Goal: Transaction & Acquisition: Download file/media

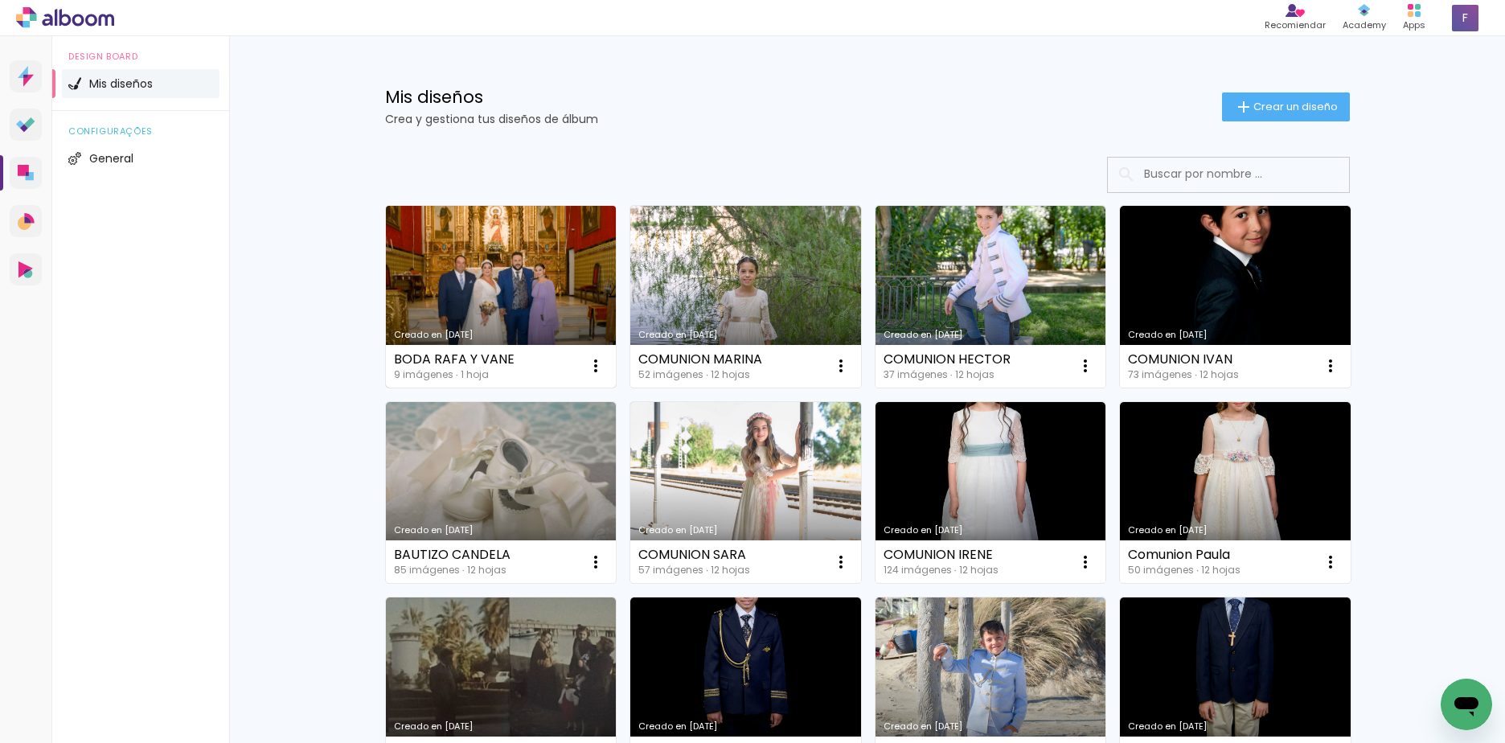
click at [498, 239] on link "Creado en [DATE]" at bounding box center [501, 297] width 231 height 182
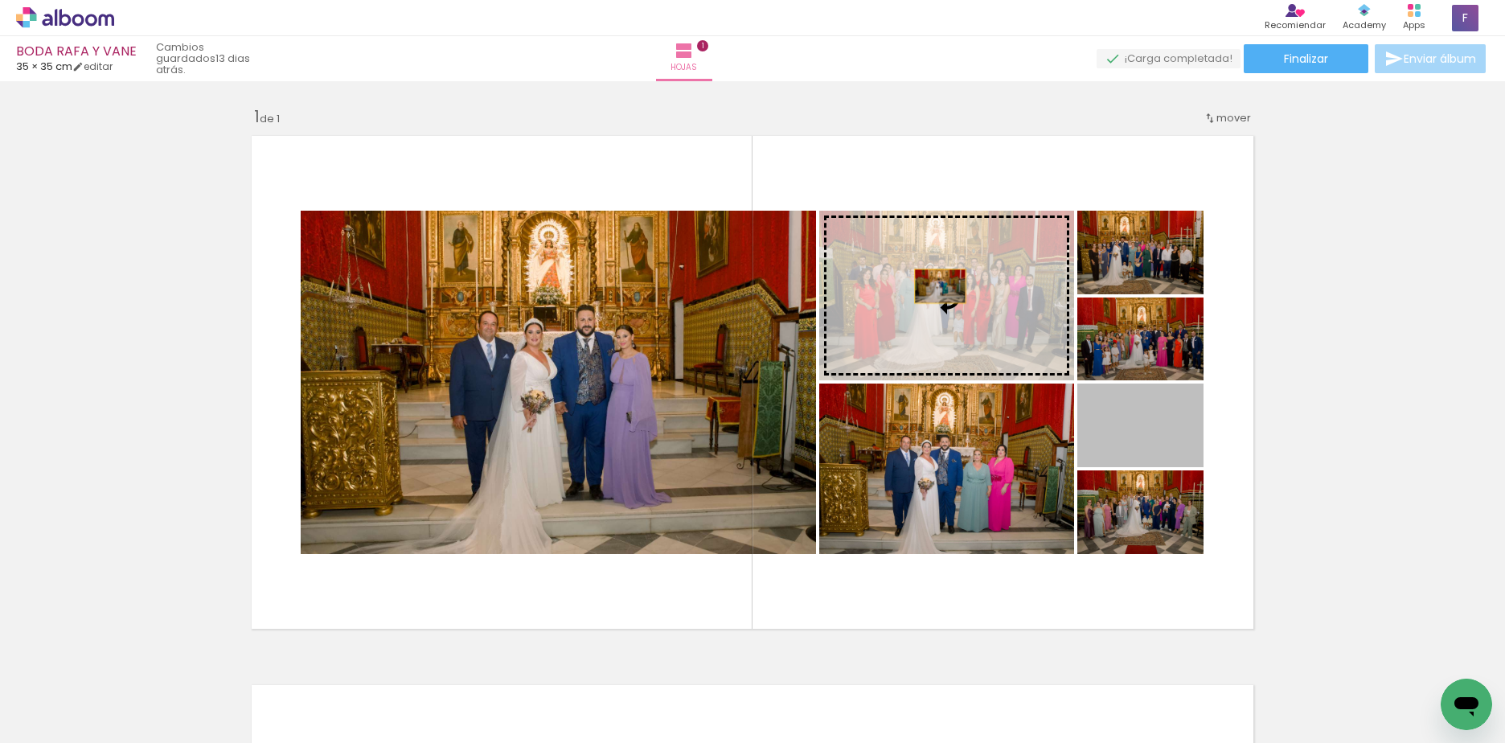
drag, startPoint x: 1151, startPoint y: 445, endPoint x: 934, endPoint y: 286, distance: 269.2
click at [0, 0] on slot at bounding box center [0, 0] width 0 height 0
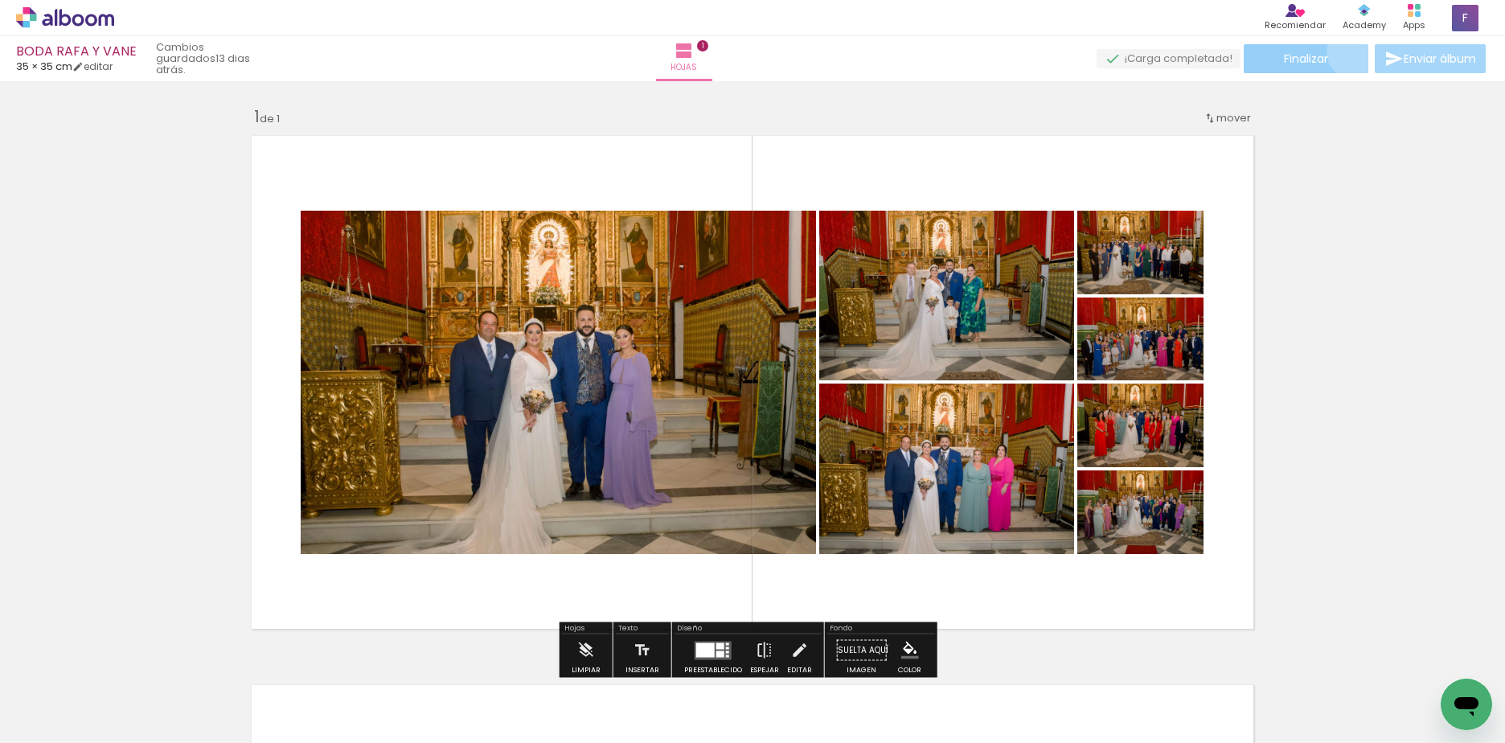
click at [1346, 52] on paper-button "Finalizar" at bounding box center [1306, 58] width 125 height 29
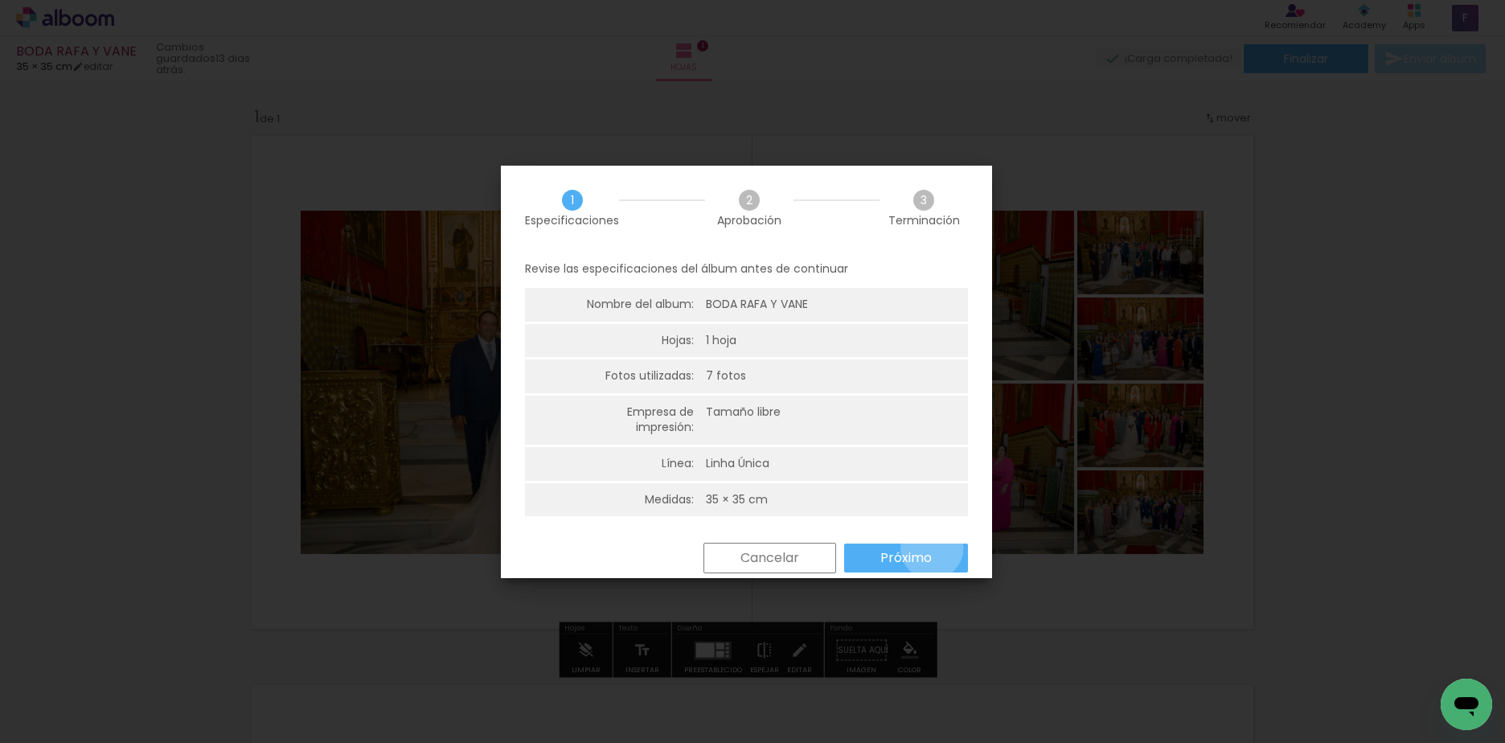
click at [932, 548] on paper-button "Próximo" at bounding box center [906, 557] width 124 height 29
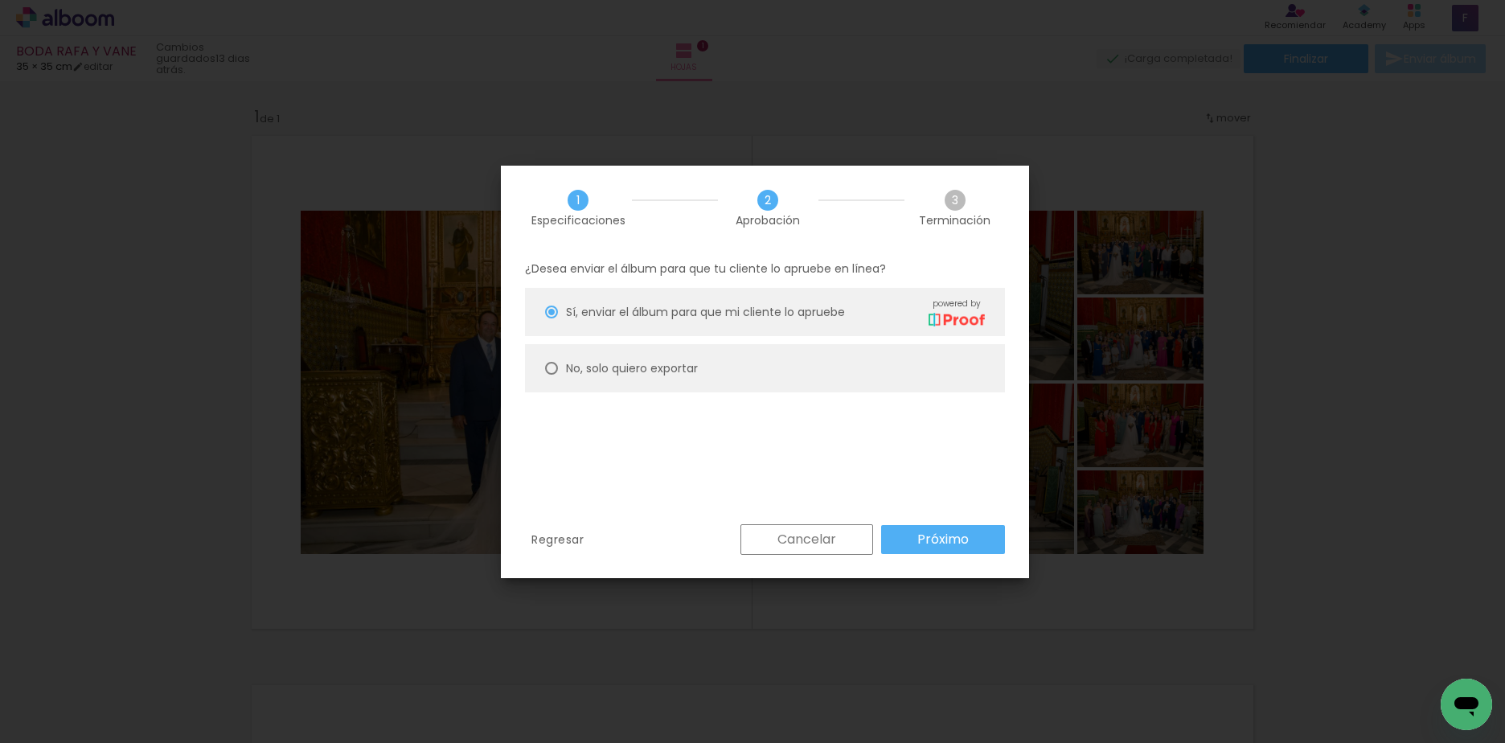
click at [0, 0] on slot "No, solo quiero exportar" at bounding box center [0, 0] width 0 height 0
type paper-radio-button "on"
click at [0, 0] on slot "Próximo" at bounding box center [0, 0] width 0 height 0
type input "Alta, 300 DPI"
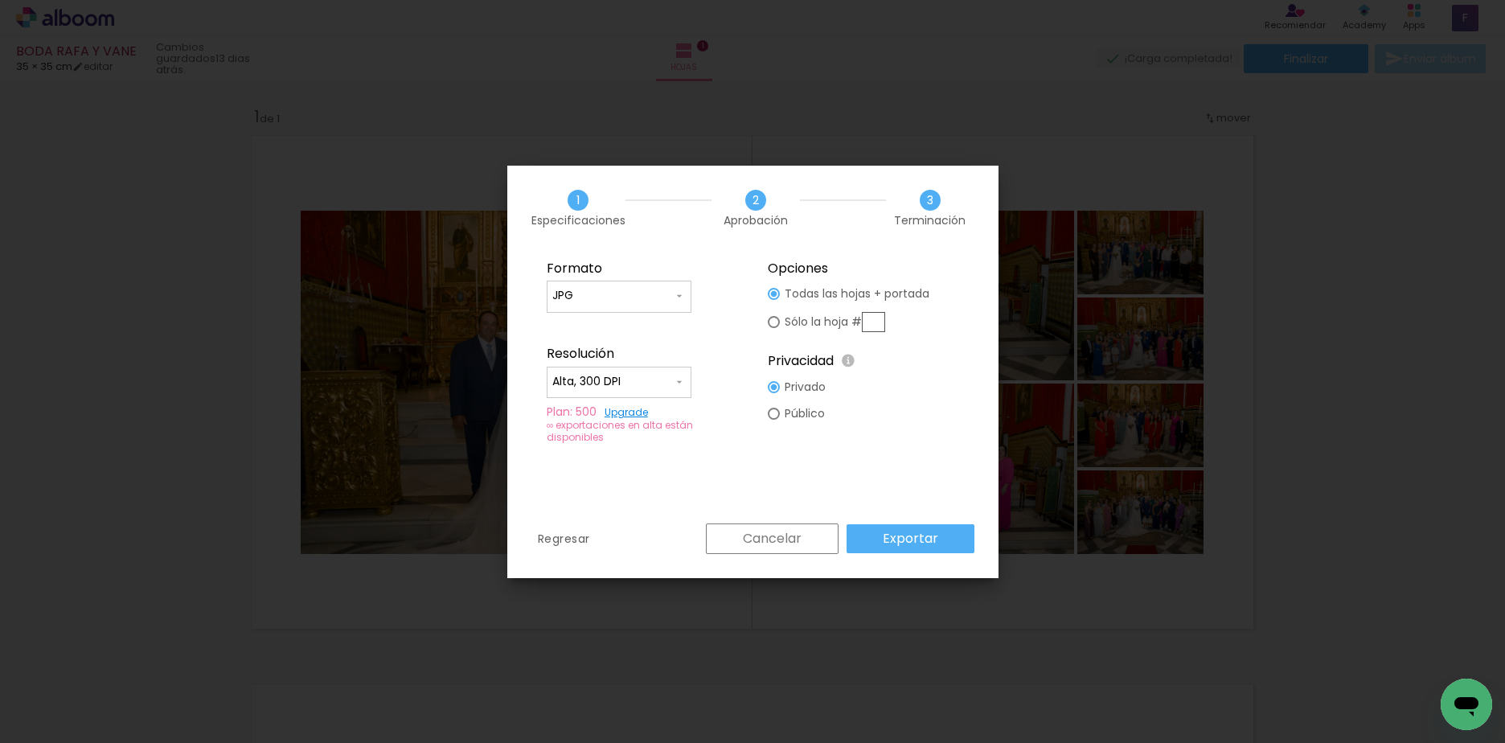
click at [0, 0] on slot "Exportar" at bounding box center [0, 0] width 0 height 0
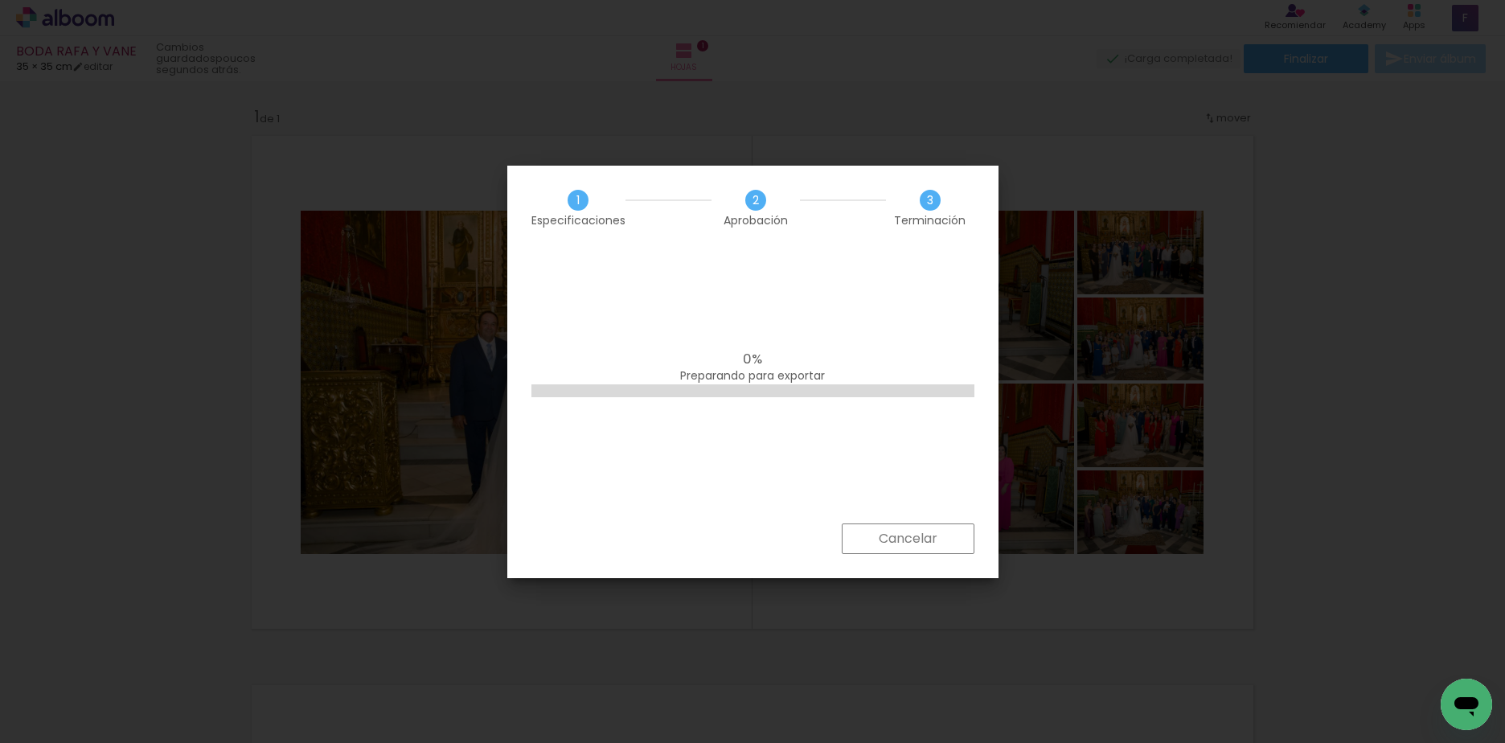
drag, startPoint x: 802, startPoint y: 177, endPoint x: 793, endPoint y: 113, distance: 64.2
click at [793, 113] on body "link( href="../../bower_components/polymer/polymer.html" rel="import" ) picture…" at bounding box center [752, 371] width 1505 height 743
drag, startPoint x: 790, startPoint y: 185, endPoint x: 769, endPoint y: 133, distance: 55.5
click at [769, 133] on body "link( href="../../bower_components/polymer/polymer.html" rel="import" ) picture…" at bounding box center [752, 371] width 1505 height 743
drag, startPoint x: 802, startPoint y: 178, endPoint x: 738, endPoint y: 139, distance: 75.0
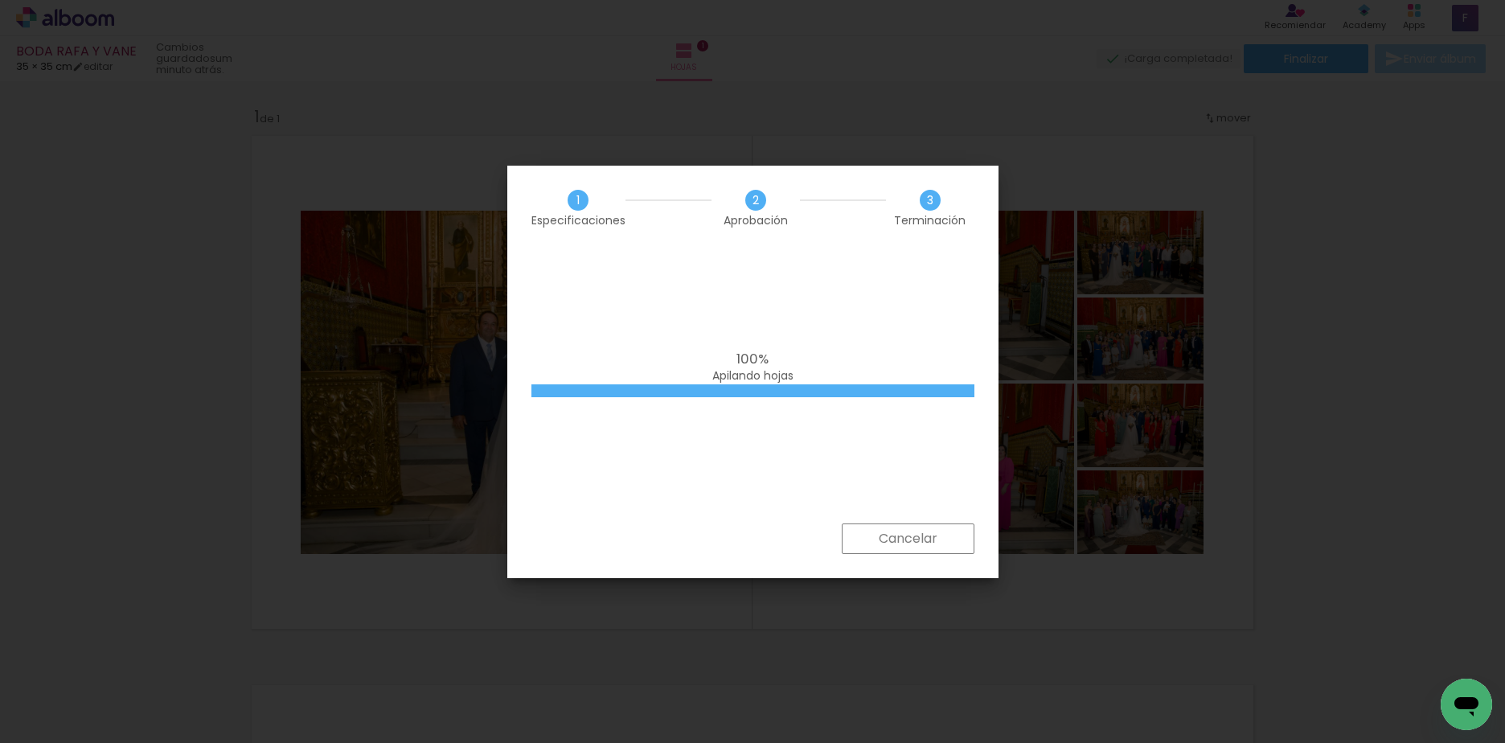
click at [738, 139] on body "link( href="../../bower_components/polymer/polymer.html" rel="import" ) picture…" at bounding box center [752, 371] width 1505 height 743
click at [784, 373] on span "Apilando hojas" at bounding box center [752, 375] width 81 height 16
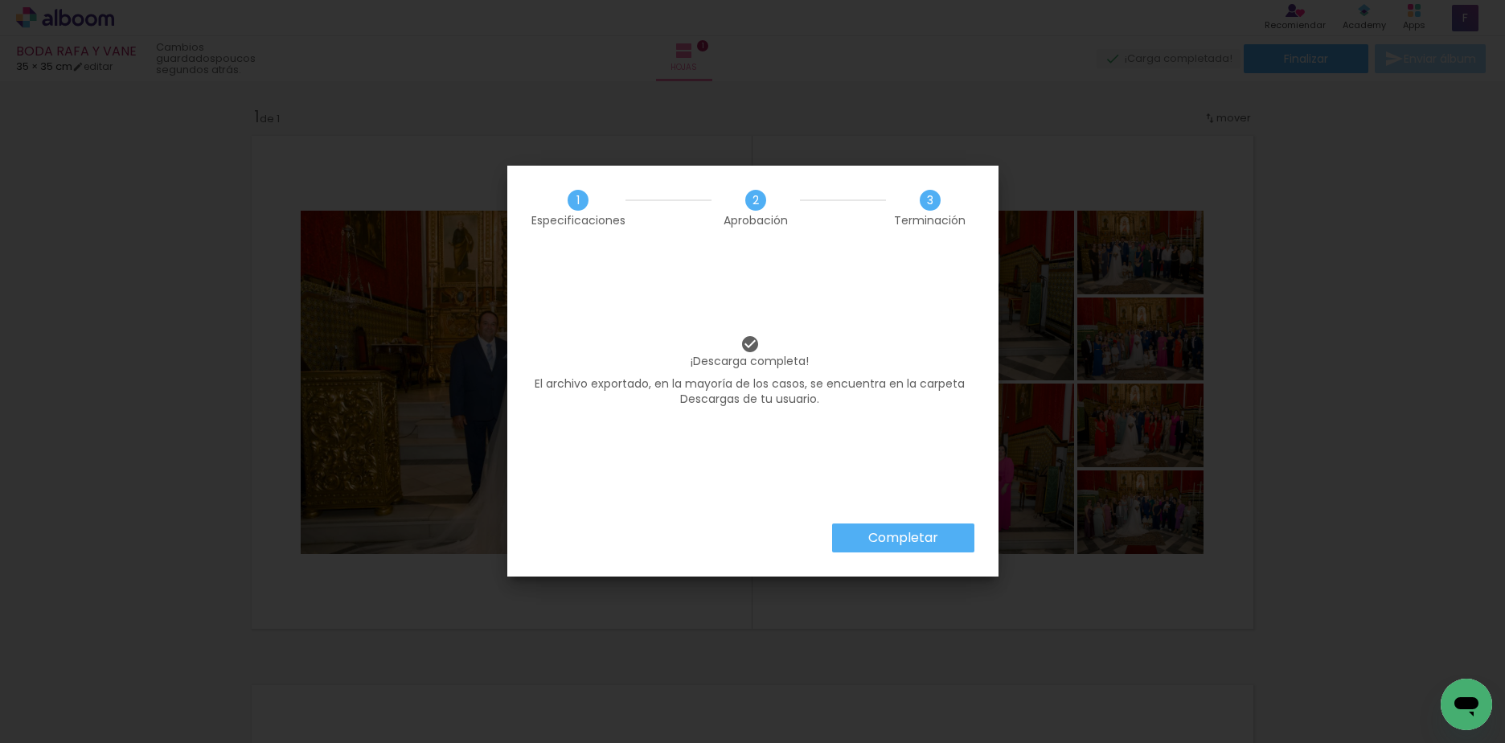
click at [938, 542] on paper-button "Completar" at bounding box center [903, 537] width 142 height 29
